Goal: Task Accomplishment & Management: Manage account settings

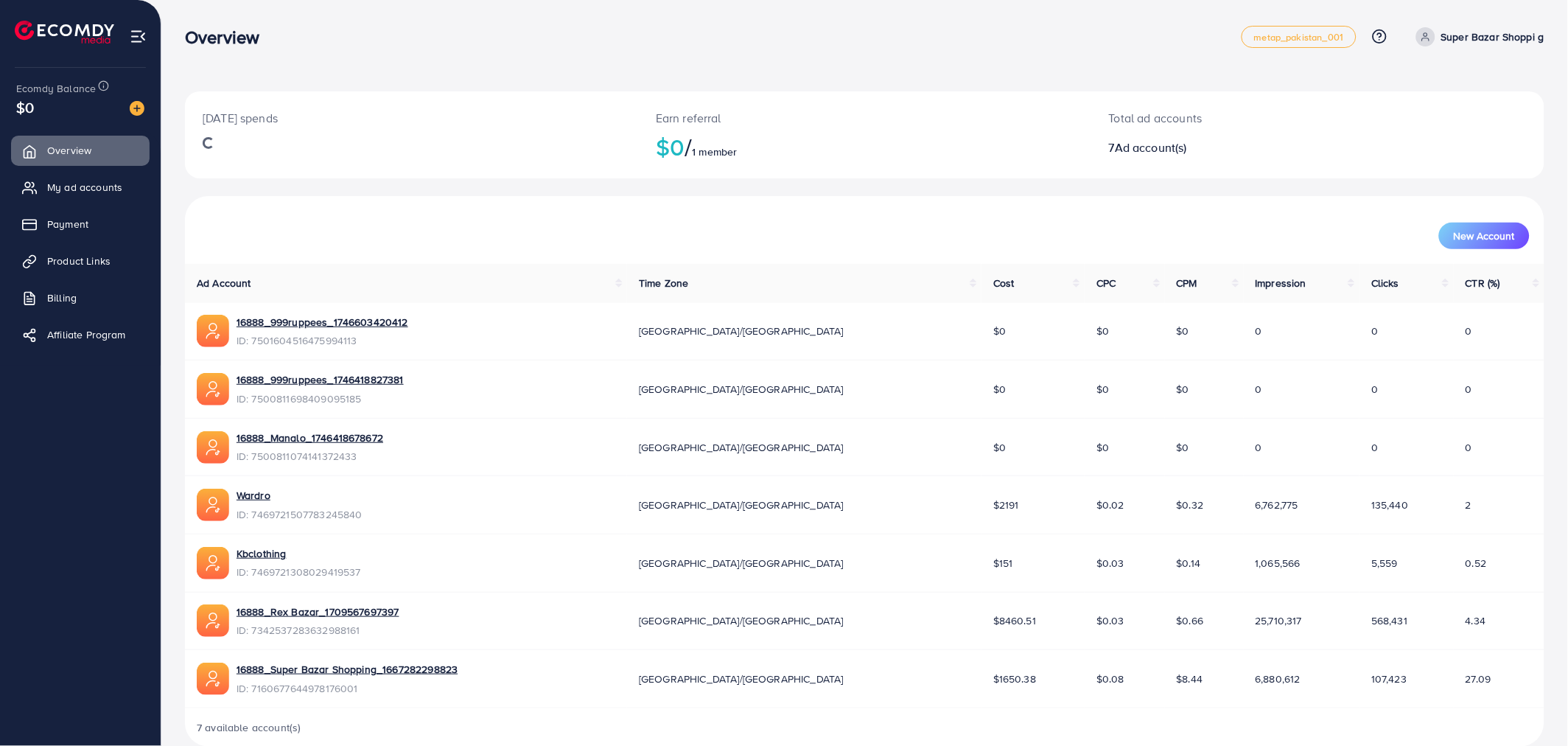
click at [170, 241] on div "[DATE] spends Earn referral $0 / 1 member Total ad accounts 7 Ad account(s) New…" at bounding box center [864, 384] width 1406 height 770
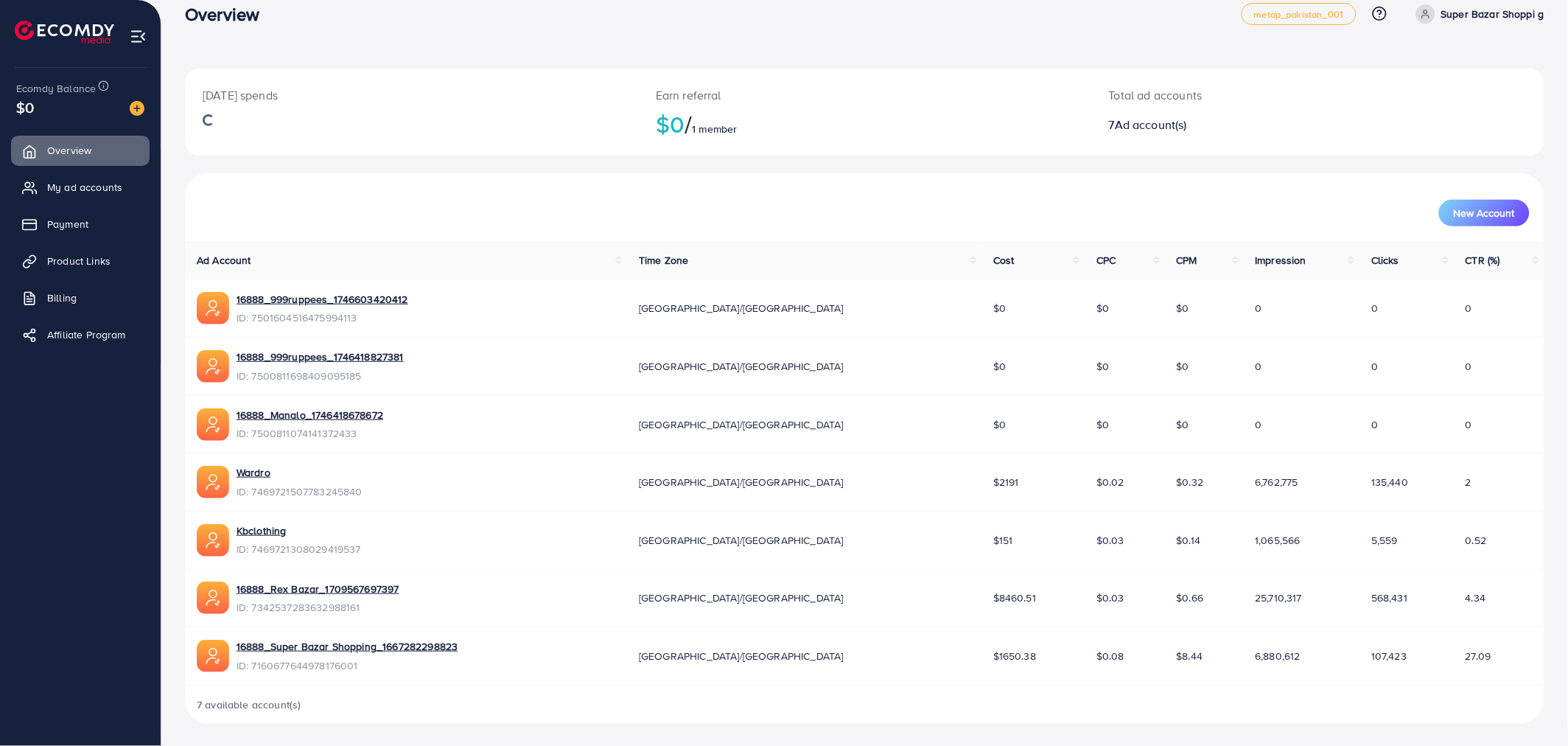
scroll to position [25, 0]
click at [63, 255] on span "Product Links" at bounding box center [83, 260] width 63 height 15
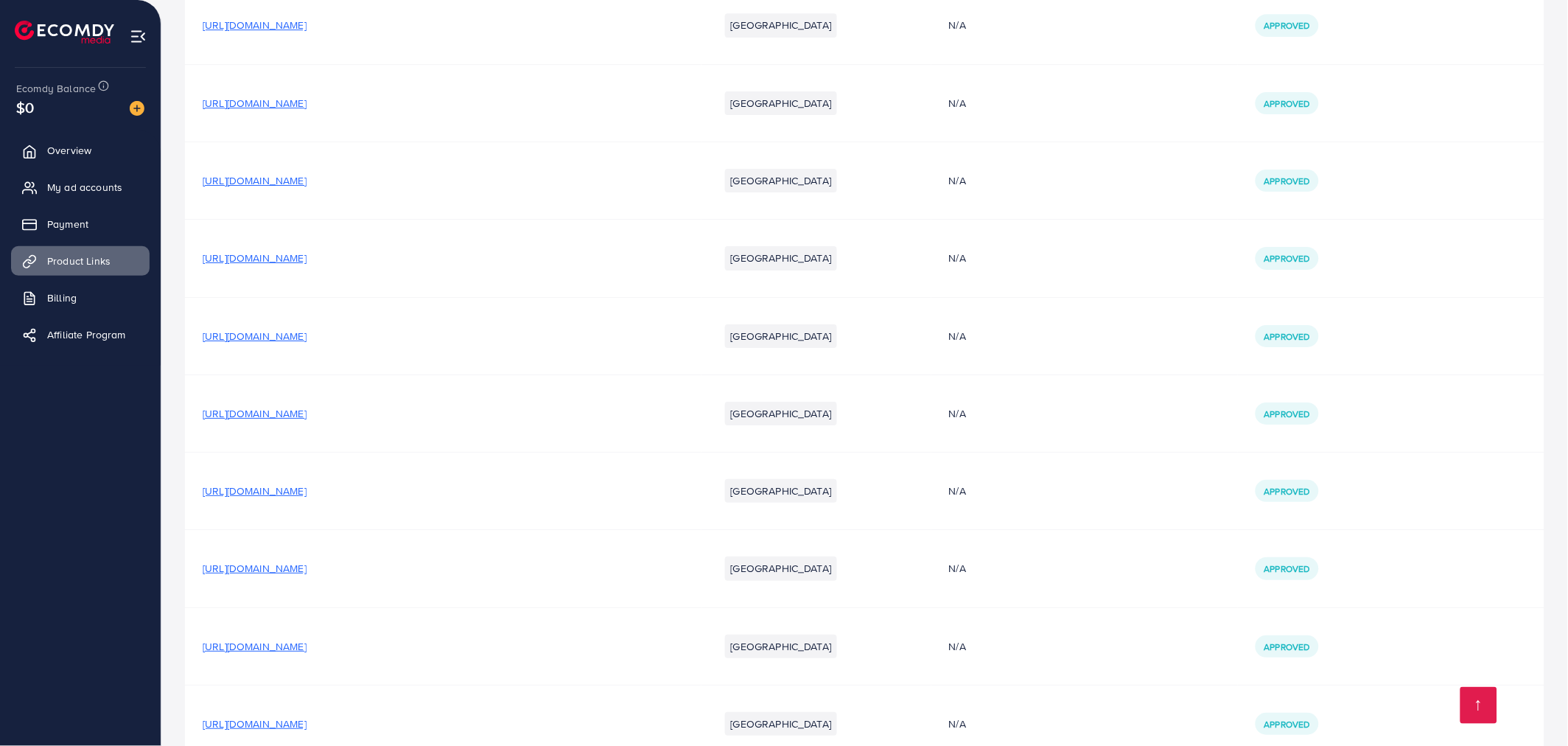
scroll to position [1555, 0]
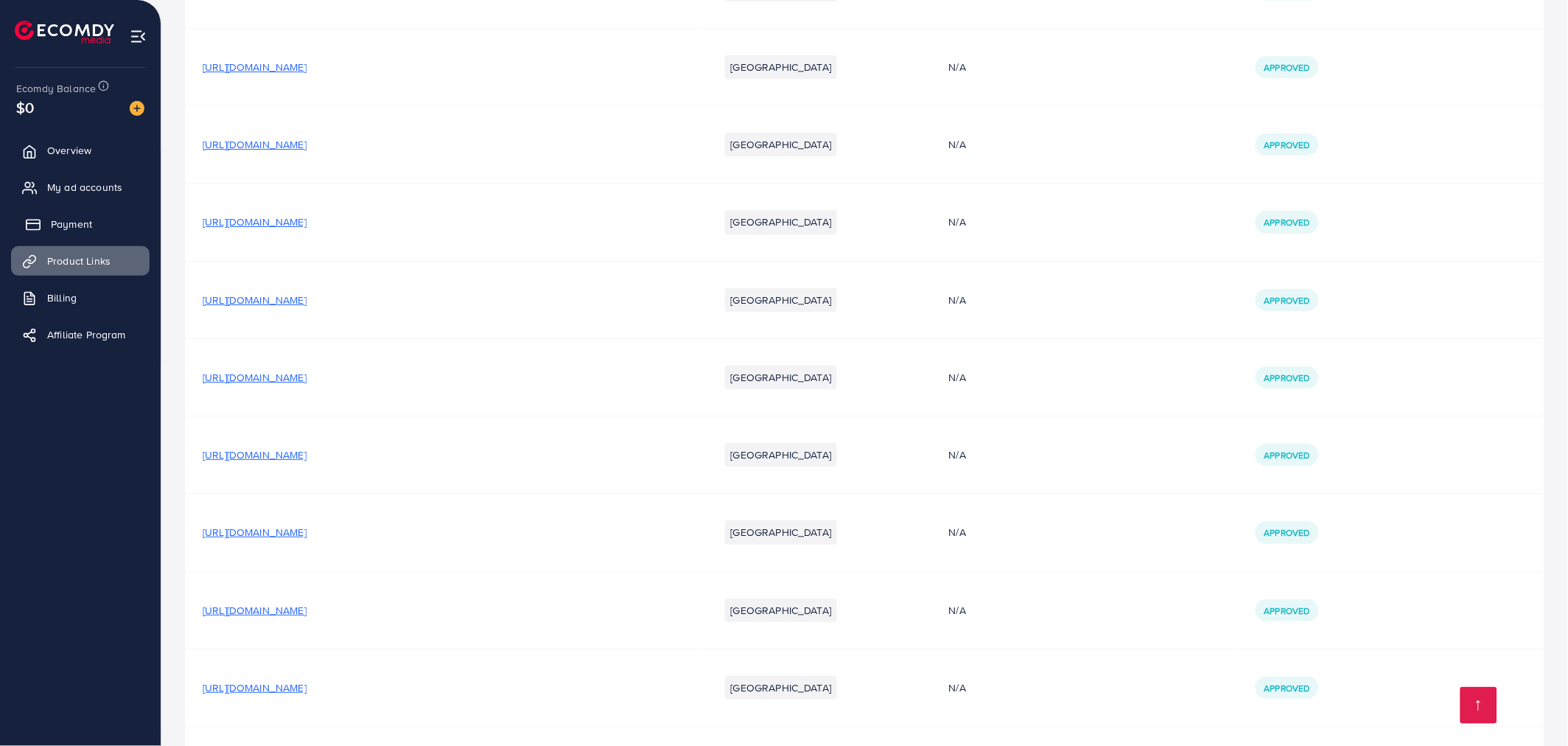
click at [55, 218] on span "Payment" at bounding box center [72, 224] width 41 height 15
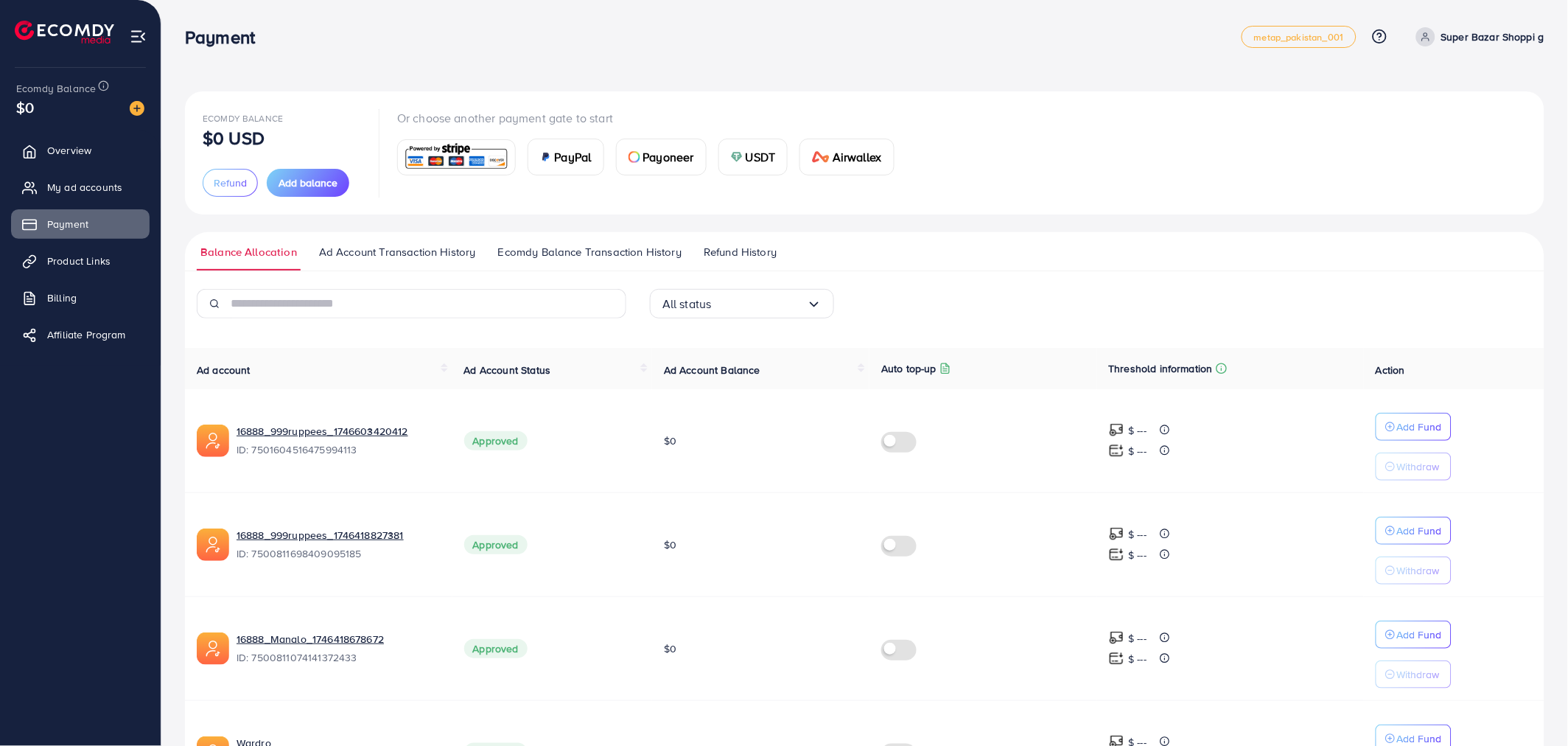
click at [173, 355] on div "Ecomdy Balance $0 USD Refund Add balance Or choose another payment gate to star…" at bounding box center [864, 589] width 1406 height 1179
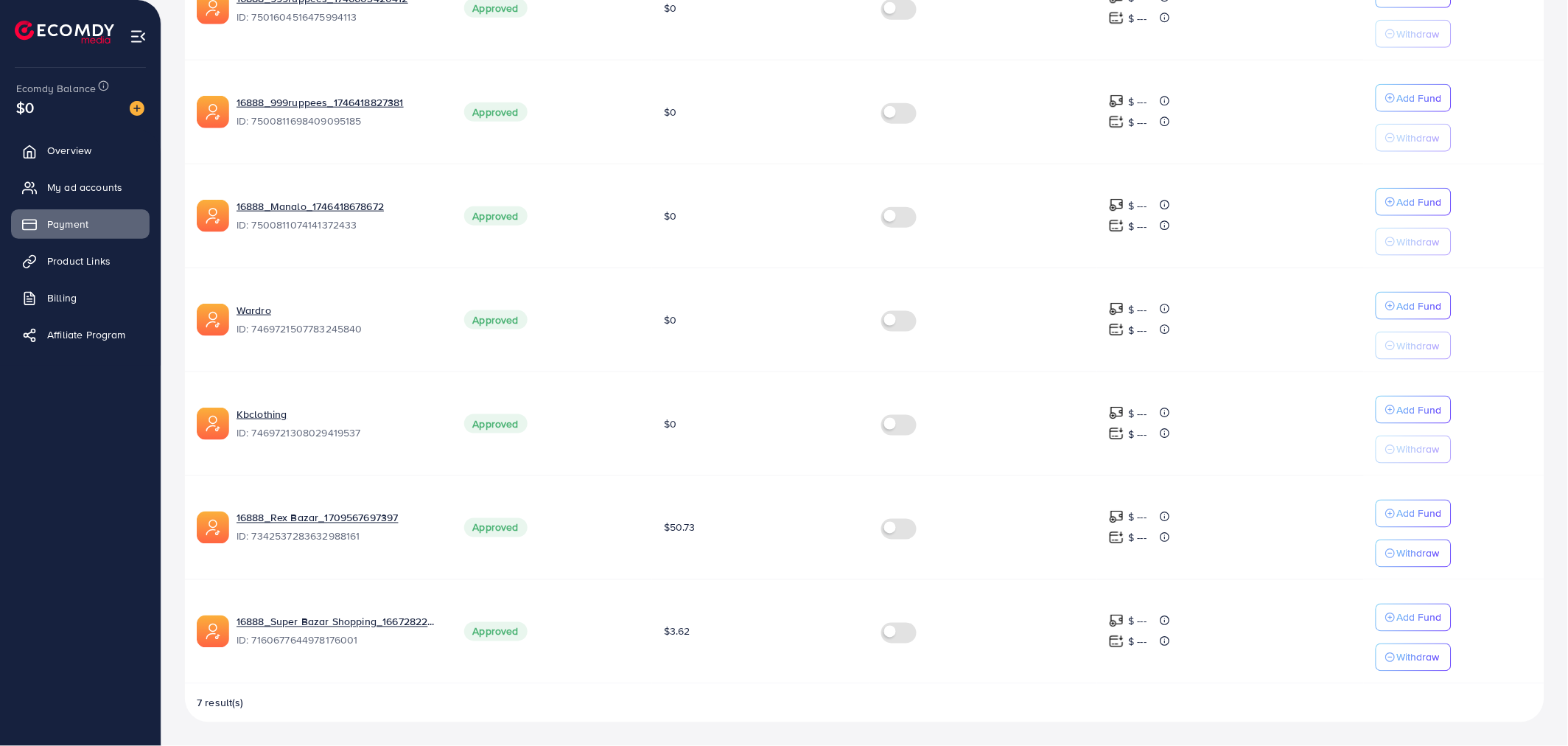
scroll to position [435, 0]
click at [47, 159] on link "Overview" at bounding box center [80, 151] width 139 height 30
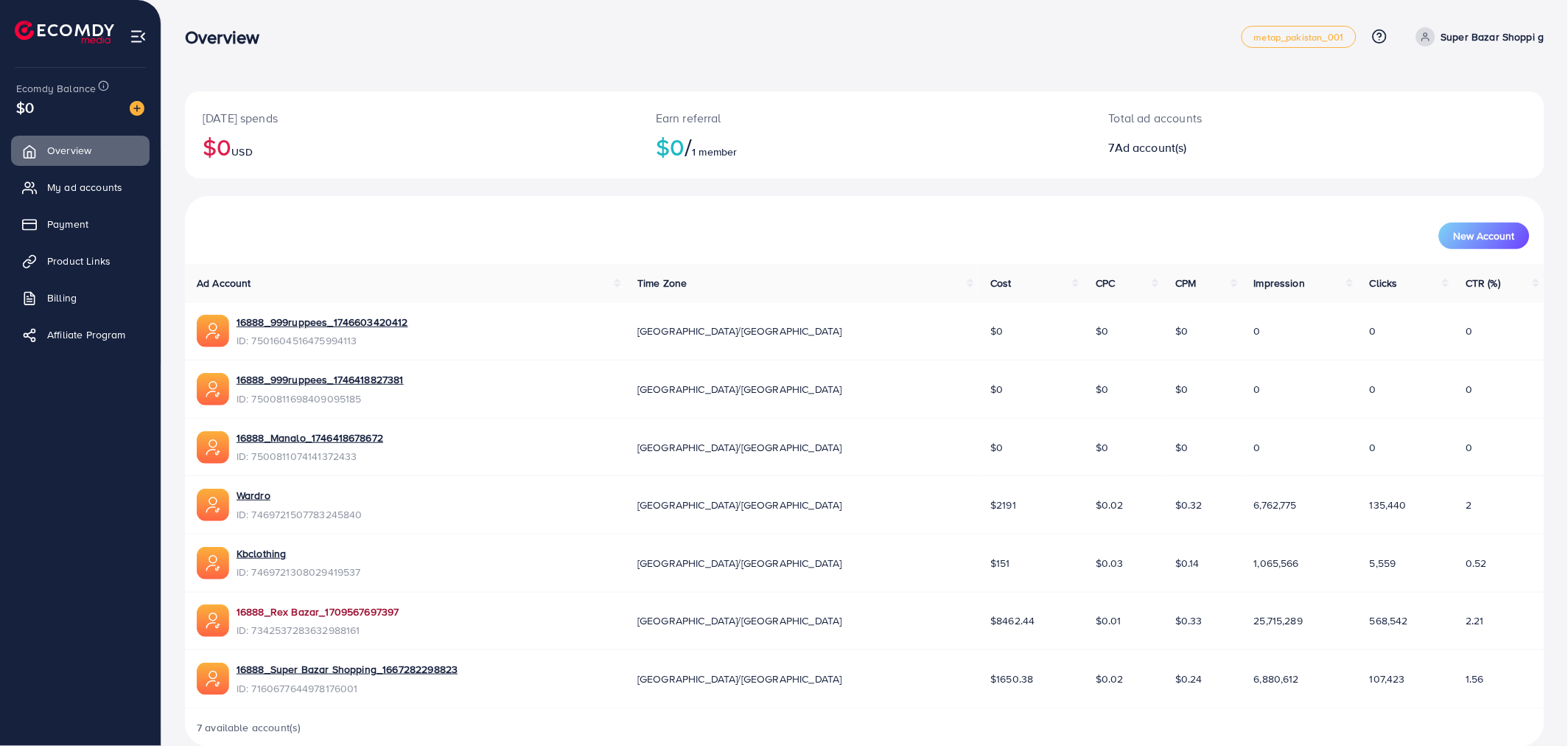
click at [294, 610] on link "16888_Rex Bazar_1709567697397" at bounding box center [317, 611] width 163 height 15
